Goal: Communication & Community: Participate in discussion

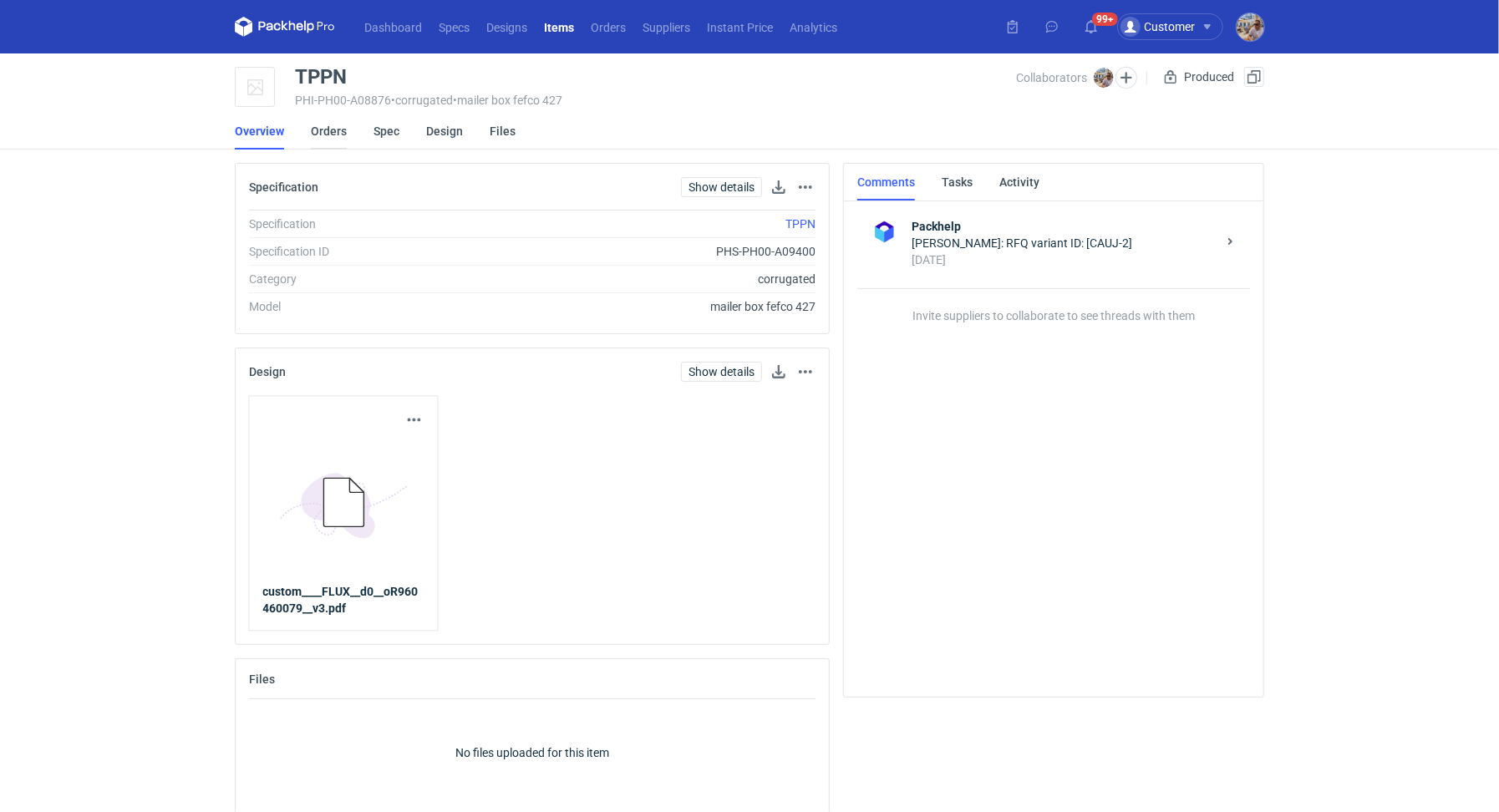
click at [323, 117] on link "Orders" at bounding box center [329, 131] width 36 height 37
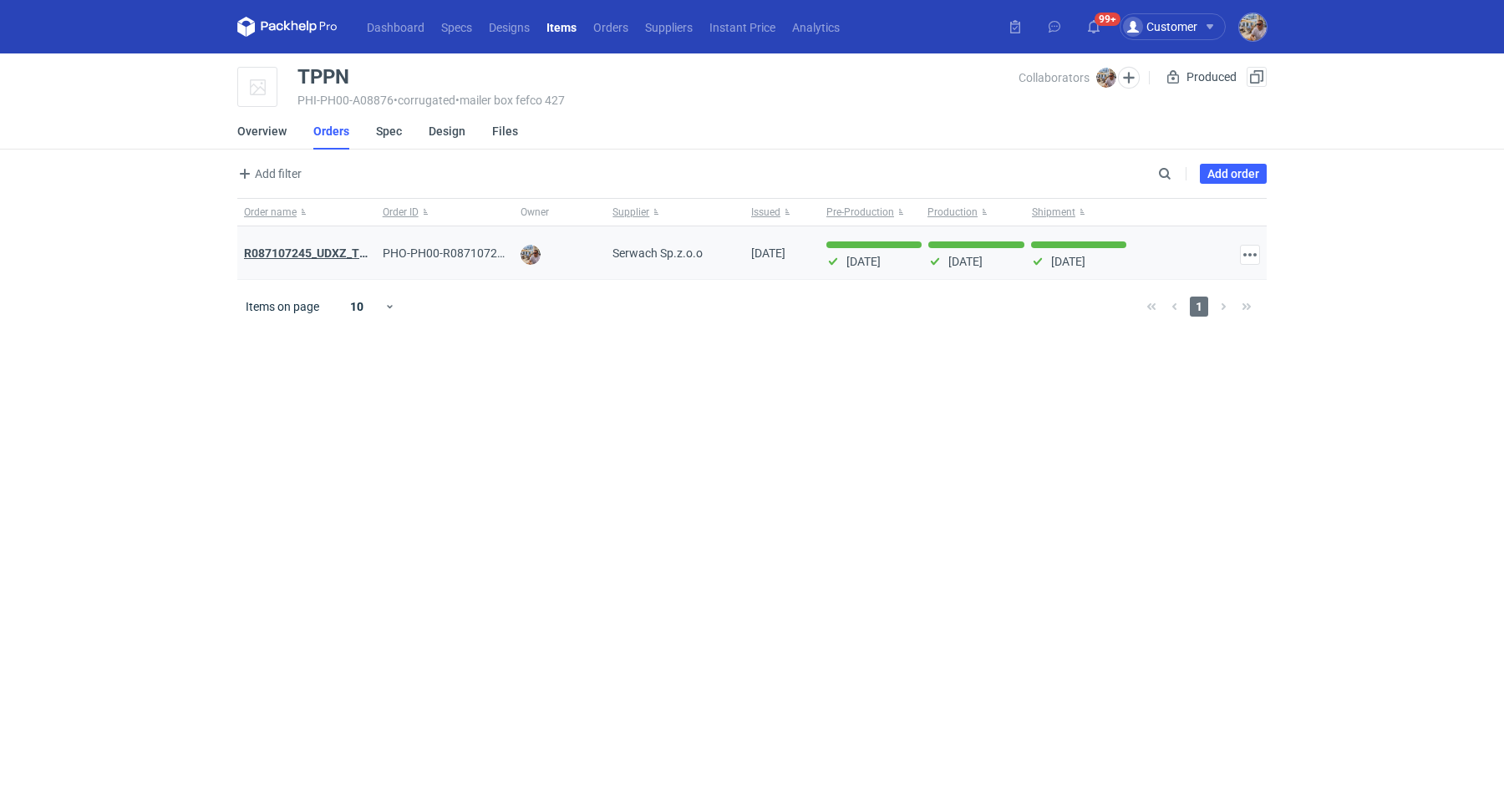
click at [342, 254] on strong "R087107245_UDXZ_TPPN" at bounding box center [313, 253] width 138 height 13
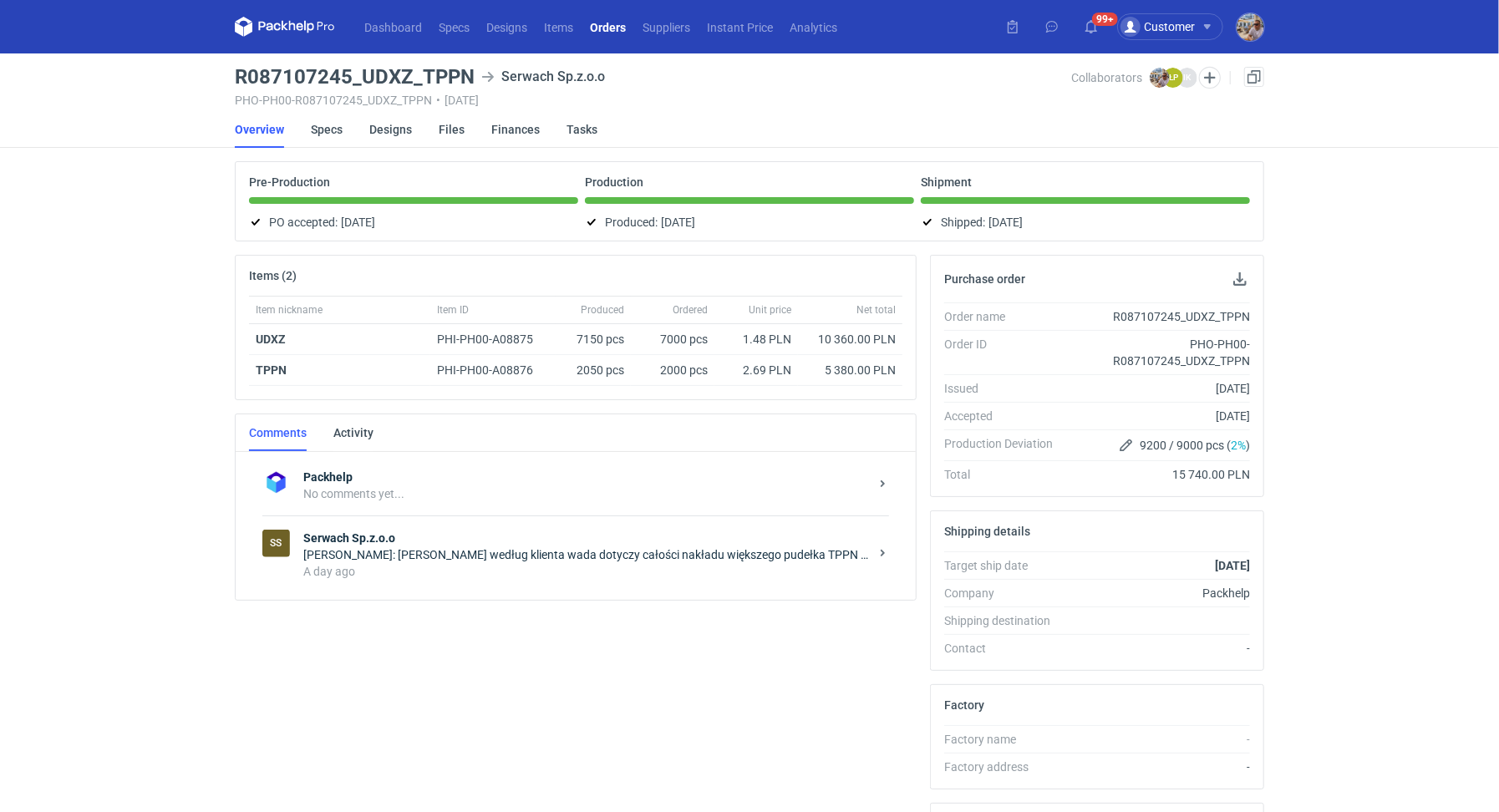
click at [560, 563] on div "A day ago" at bounding box center [586, 571] width 565 height 17
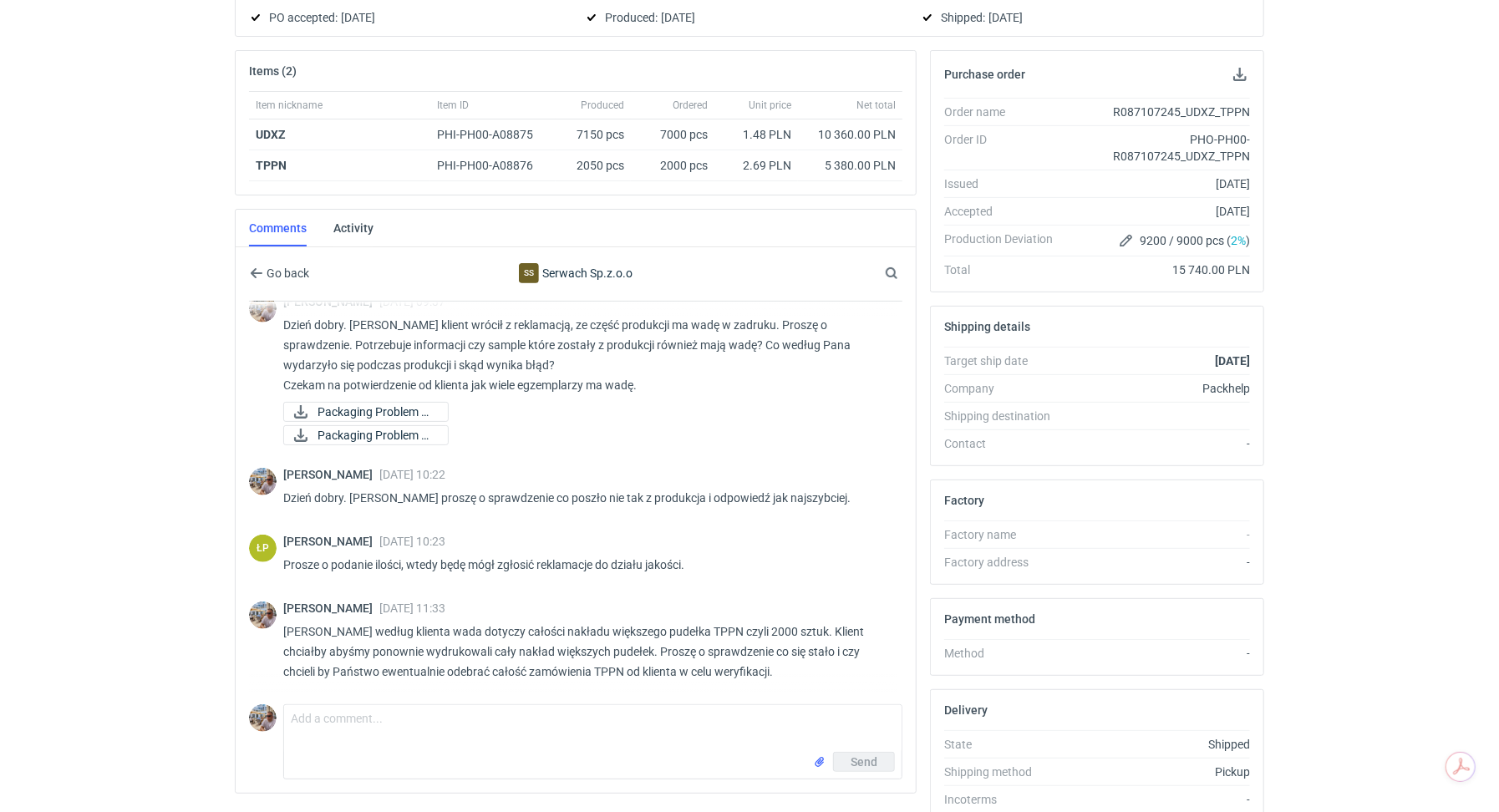
scroll to position [272, 0]
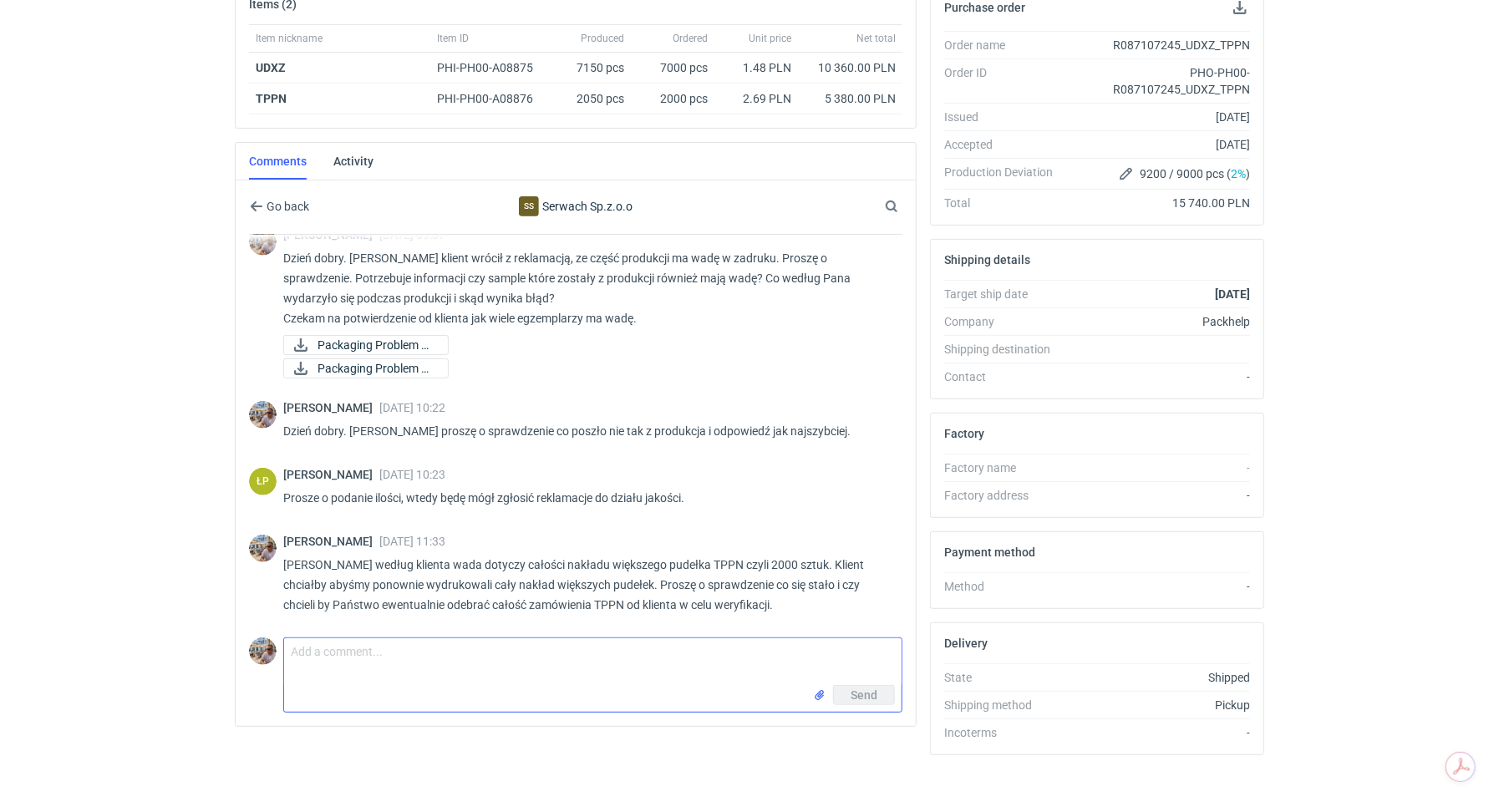
click at [394, 652] on textarea "Comment message" at bounding box center [593, 662] width 617 height 47
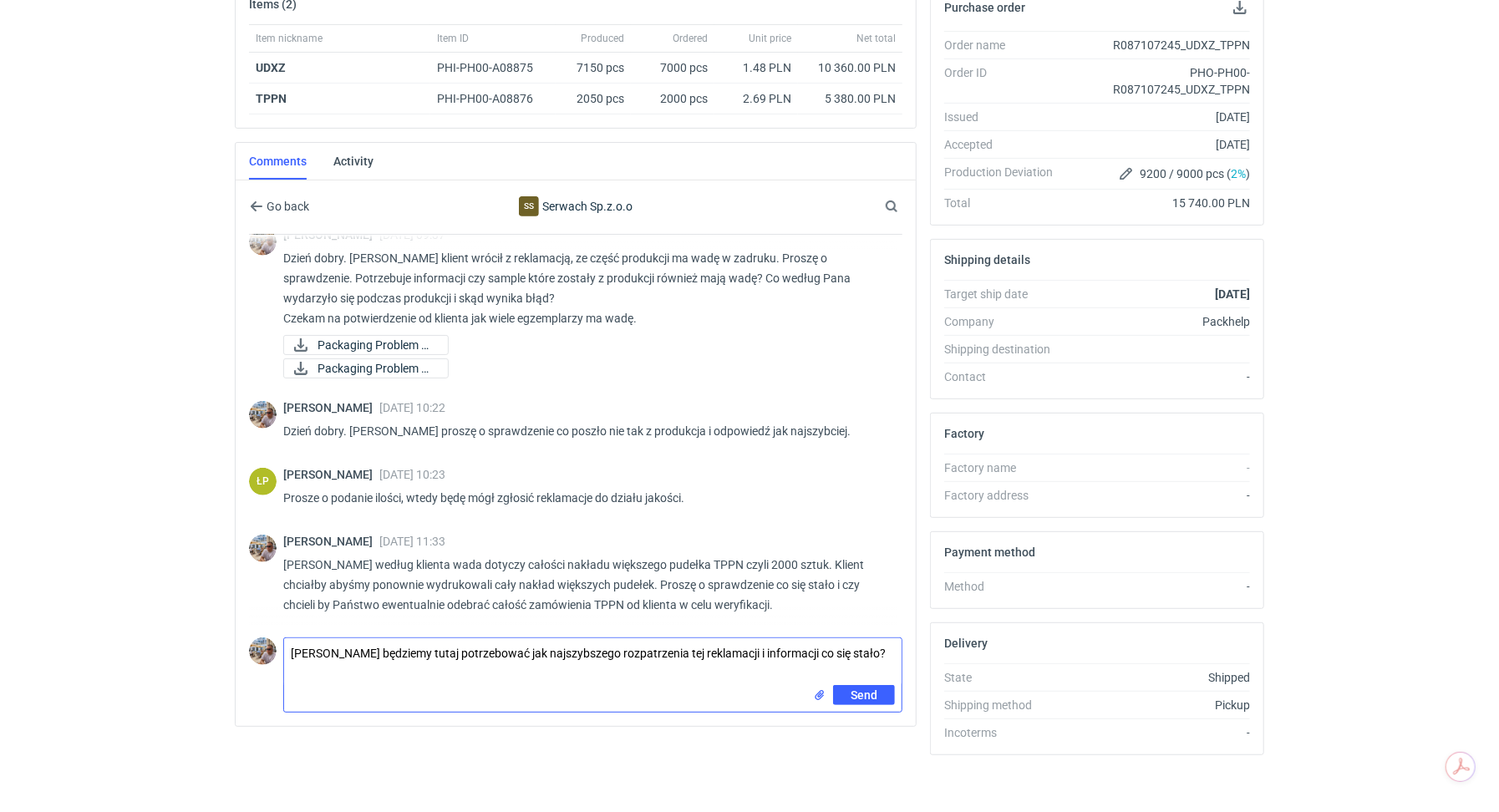
type textarea "[PERSON_NAME] będziemy tutaj potrzebować jak najszybszego rozpatrzenia tej rekl…"
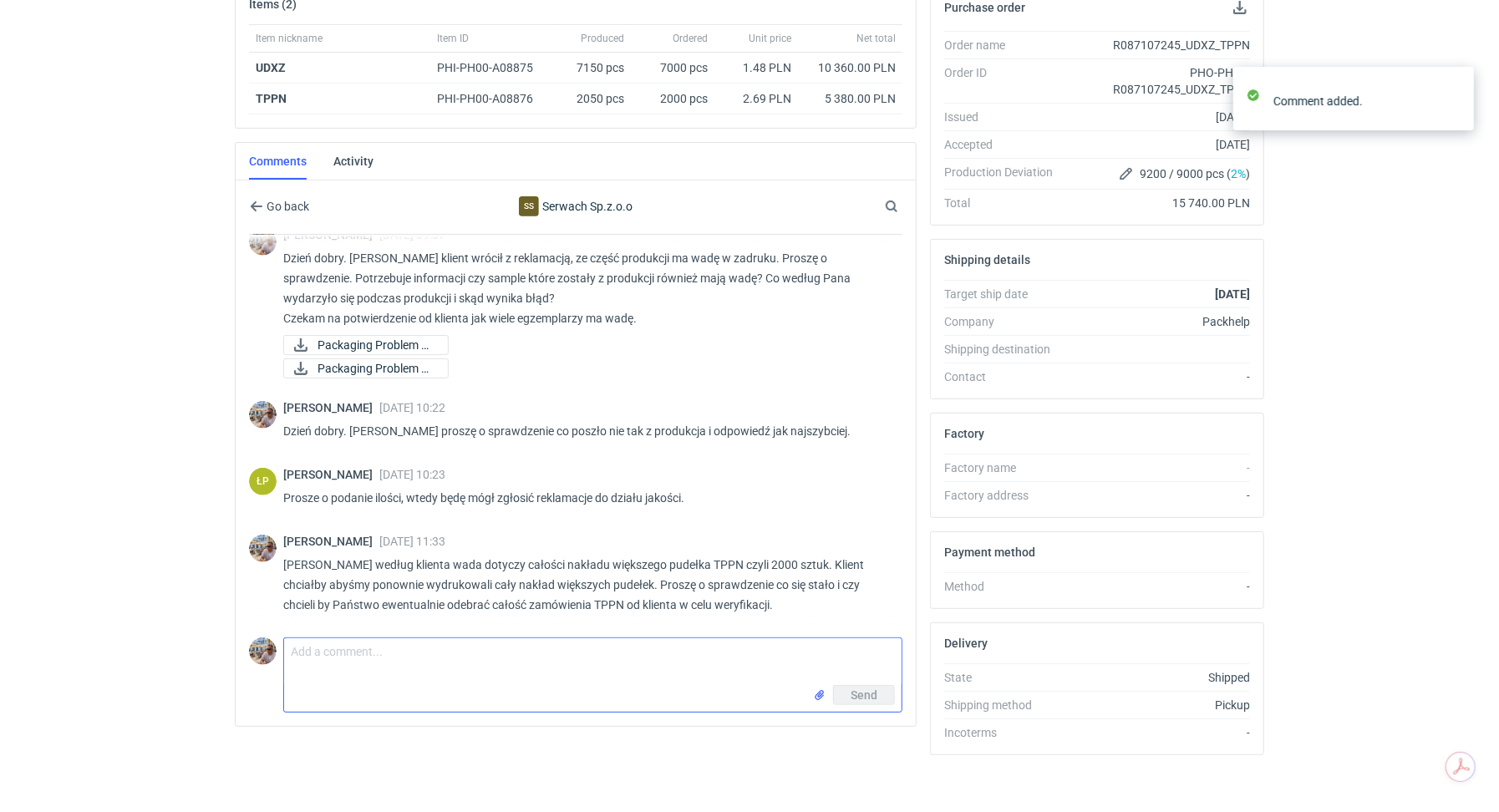
scroll to position [697, 0]
